Goal: Task Accomplishment & Management: Use online tool/utility

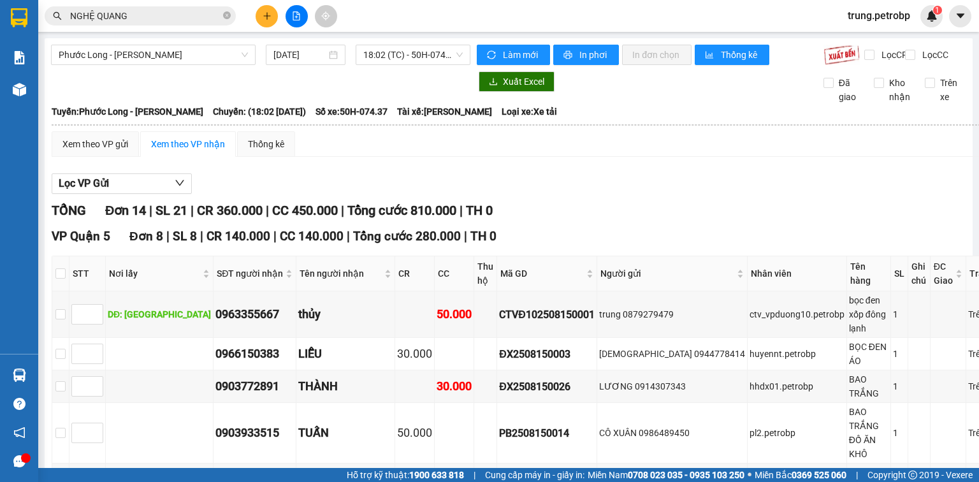
scroll to position [868, 0]
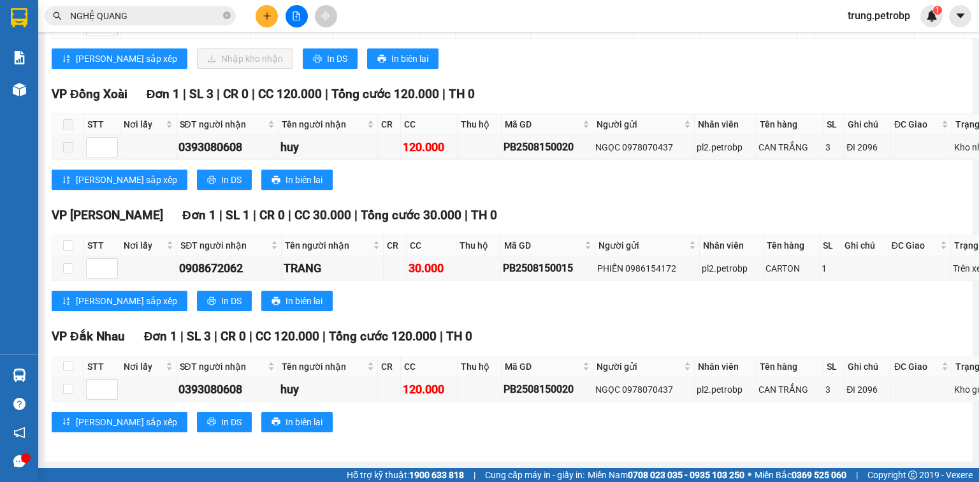
click at [142, 10] on input "NGHỆ QUANG" at bounding box center [145, 16] width 150 height 14
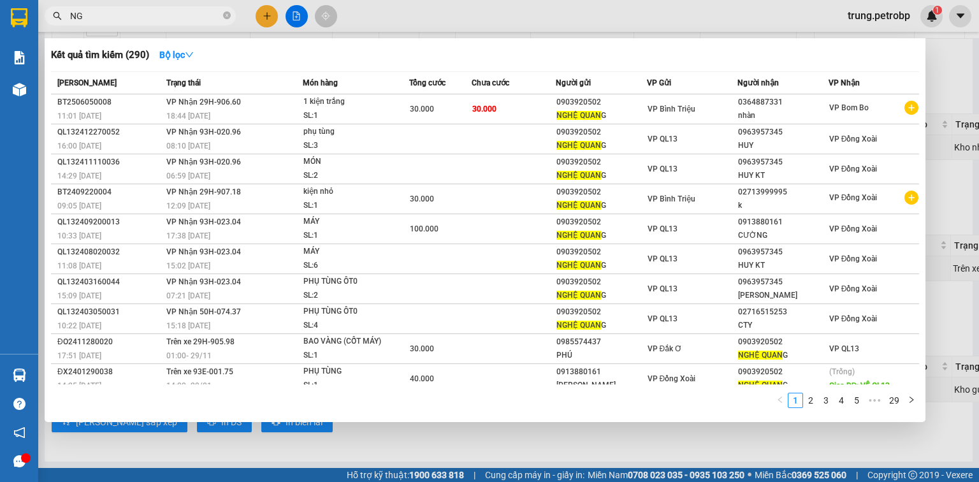
type input "N"
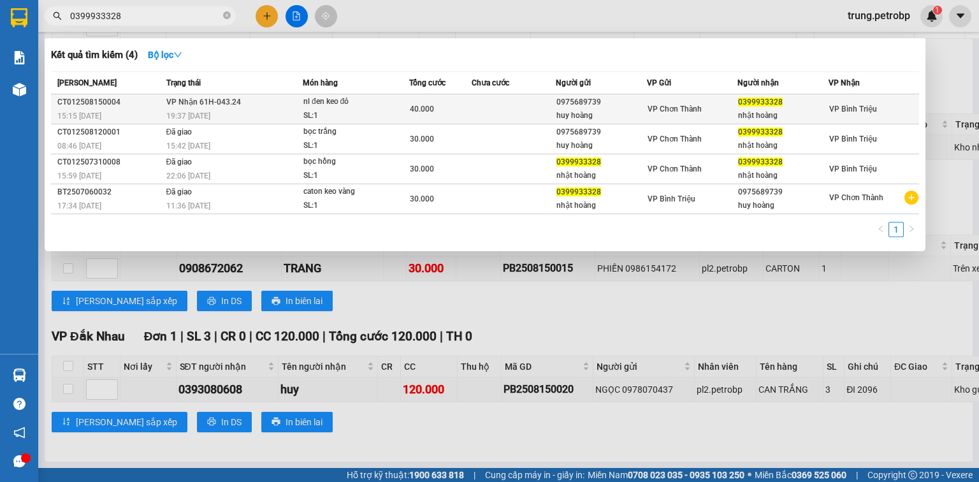
type input "0399933328"
click at [354, 111] on div "SL: 1" at bounding box center [351, 116] width 96 height 14
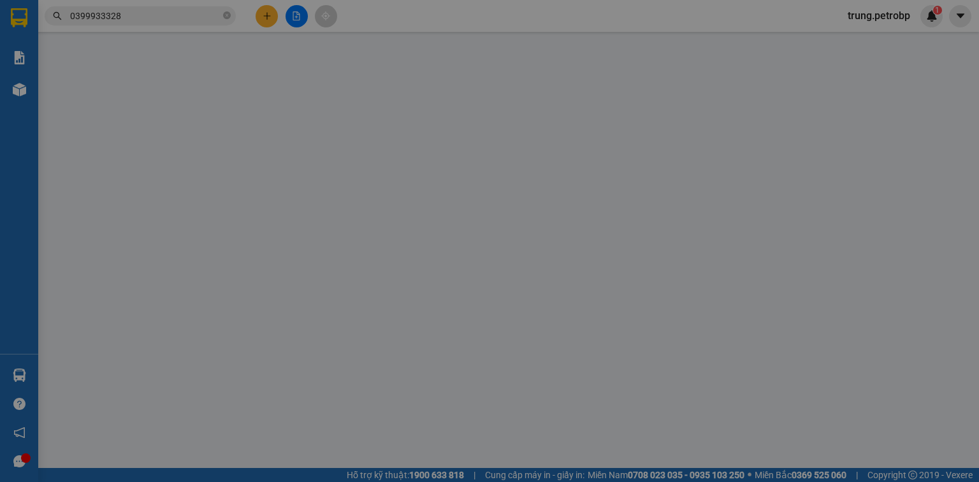
type input "0975689739"
type input "huy hoàng"
type input "0399933328"
type input "nhật hoàng"
type input "40.000"
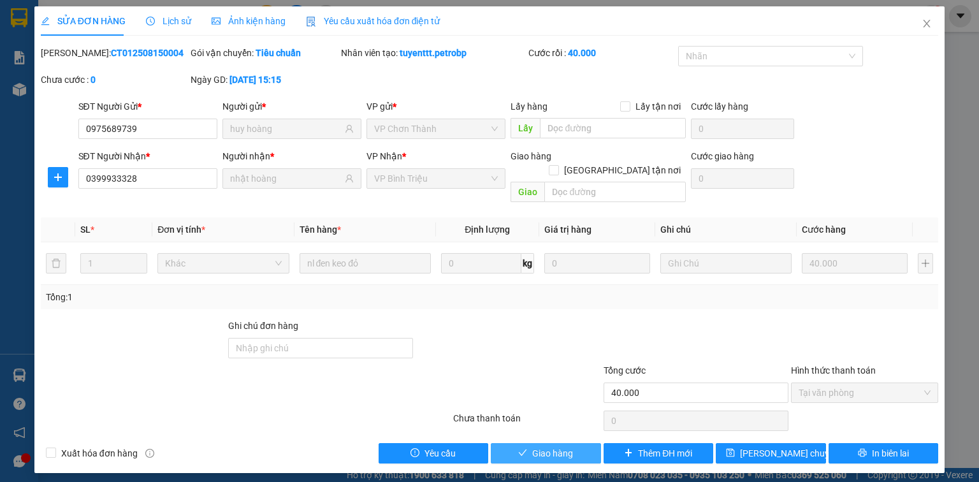
click at [550, 446] on span "Giao hàng" at bounding box center [552, 453] width 41 height 14
